Goal: Information Seeking & Learning: Find specific page/section

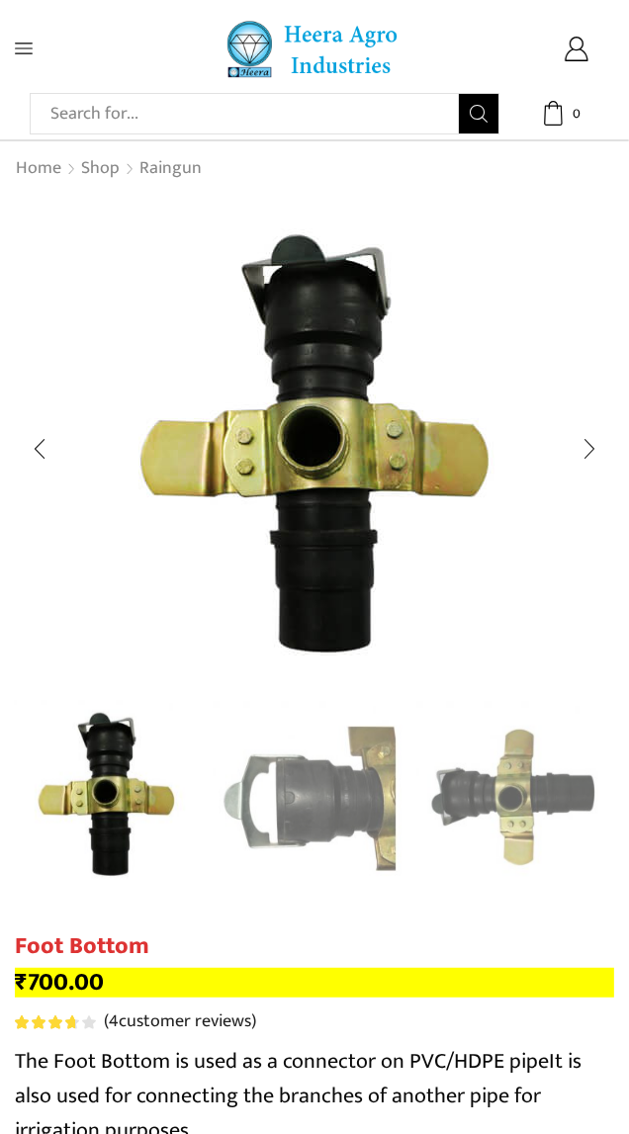
click at [41, 52] on span at bounding box center [52, 49] width 75 height 18
click at [112, 127] on input "Search input" at bounding box center [250, 114] width 418 height 40
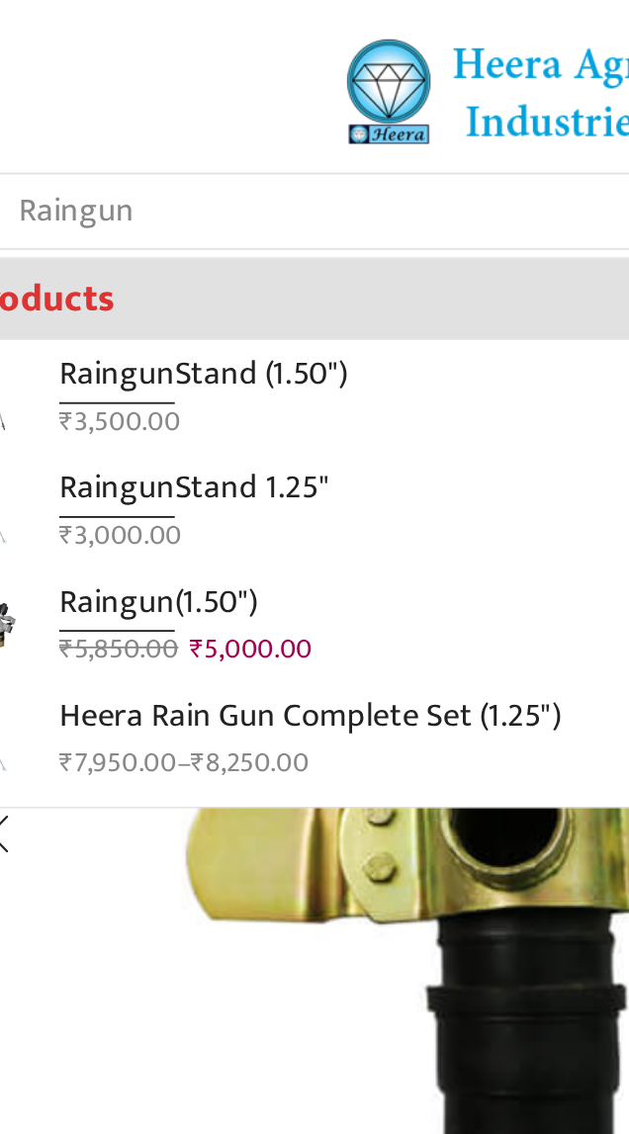
type input "Raingun"
click at [459, 94] on button "Search" at bounding box center [479, 114] width 40 height 40
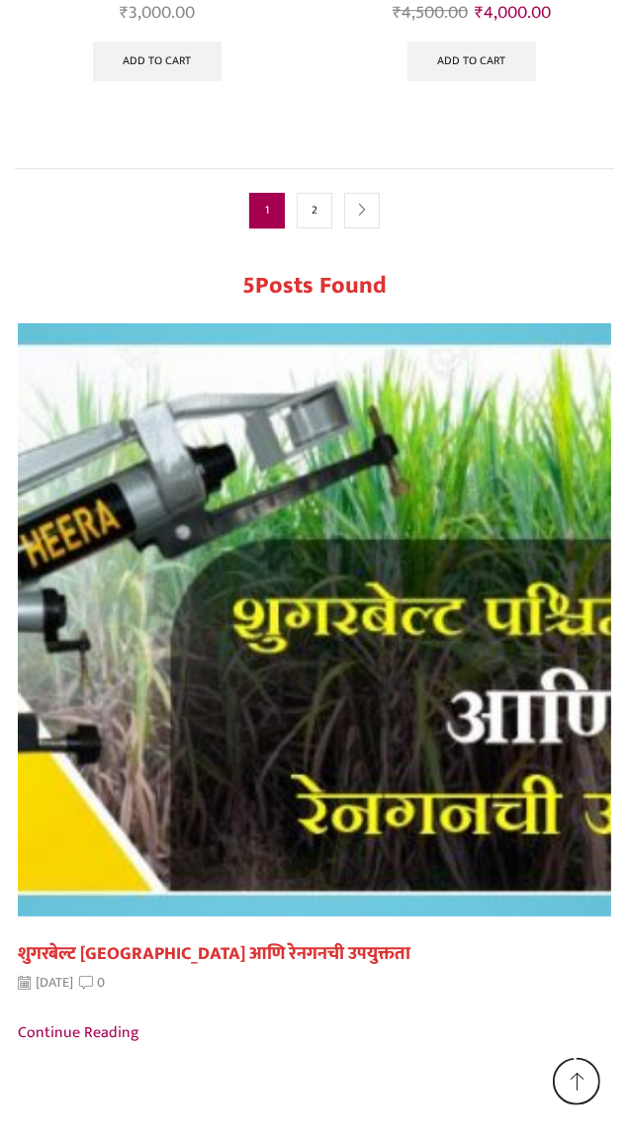
scroll to position [3284, 0]
